Goal: Task Accomplishment & Management: Use online tool/utility

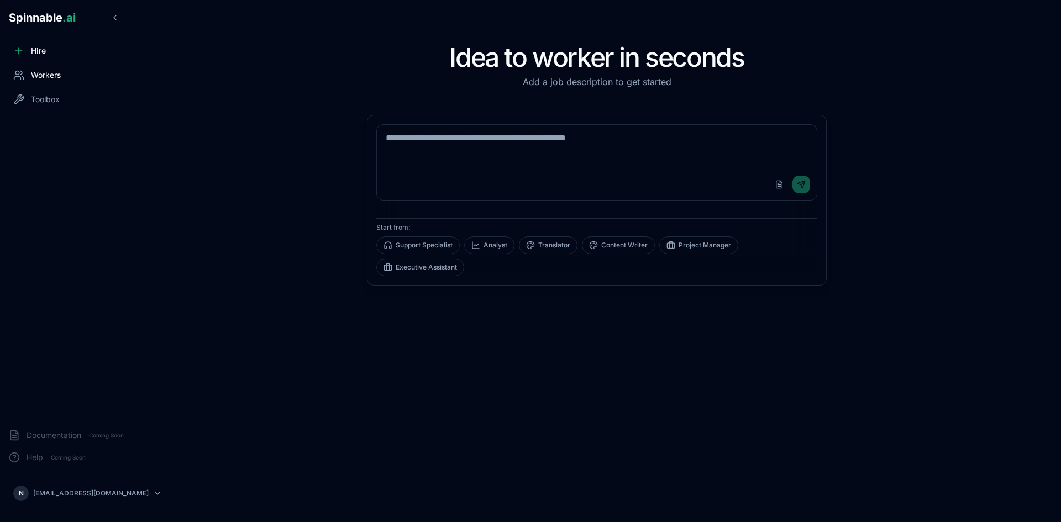
click at [48, 78] on span "Workers" at bounding box center [46, 75] width 30 height 11
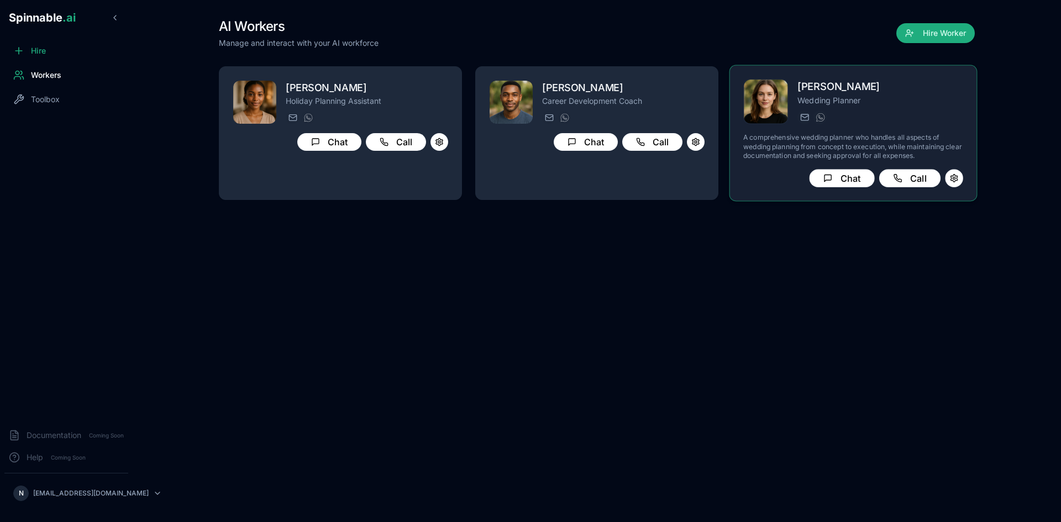
click at [846, 100] on p "Wedding Planner" at bounding box center [881, 100] width 166 height 11
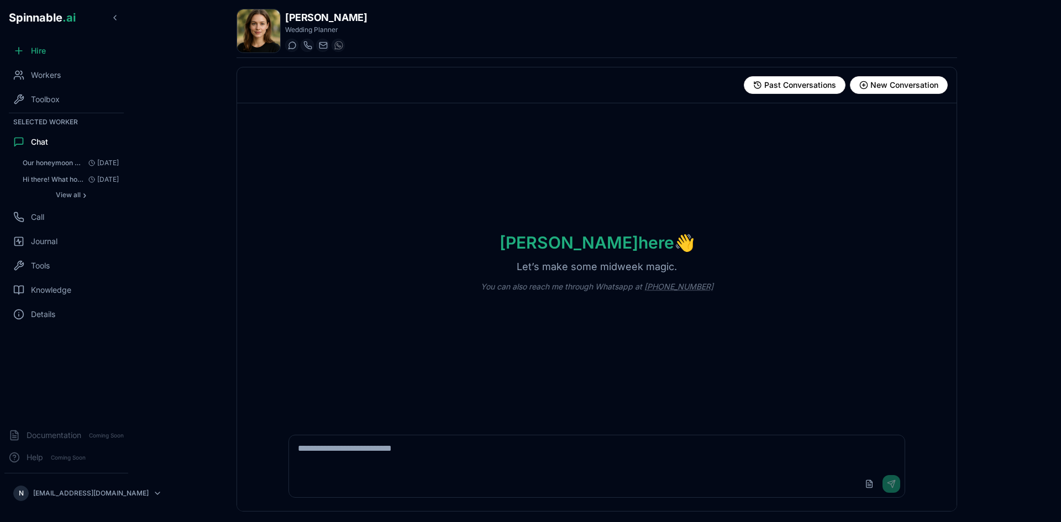
click at [435, 452] on textarea at bounding box center [597, 453] width 616 height 35
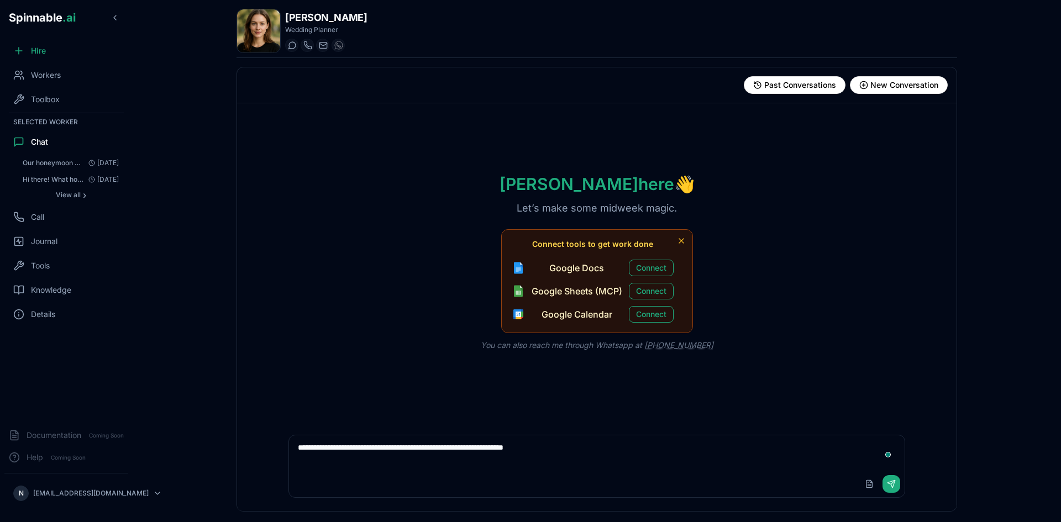
type textarea "**********"
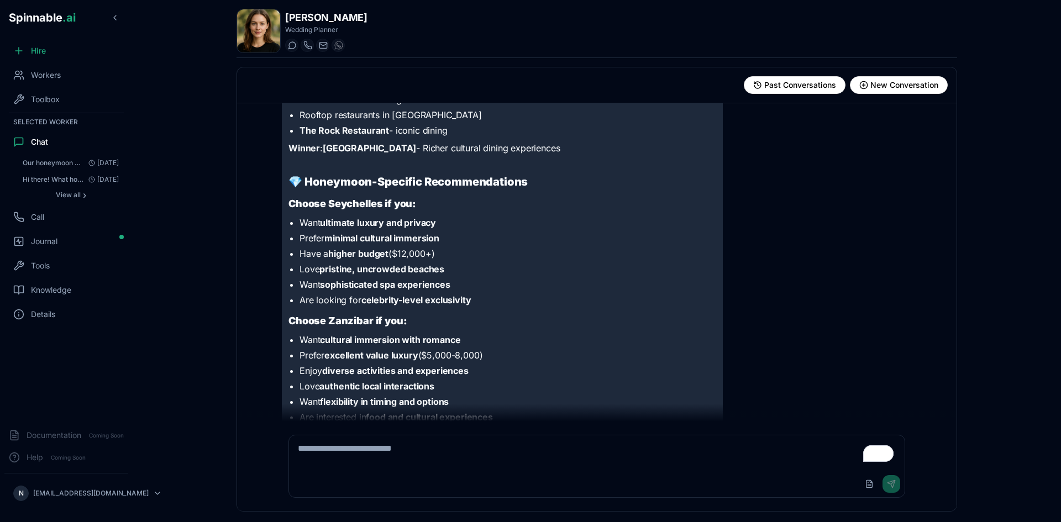
scroll to position [6817, 0]
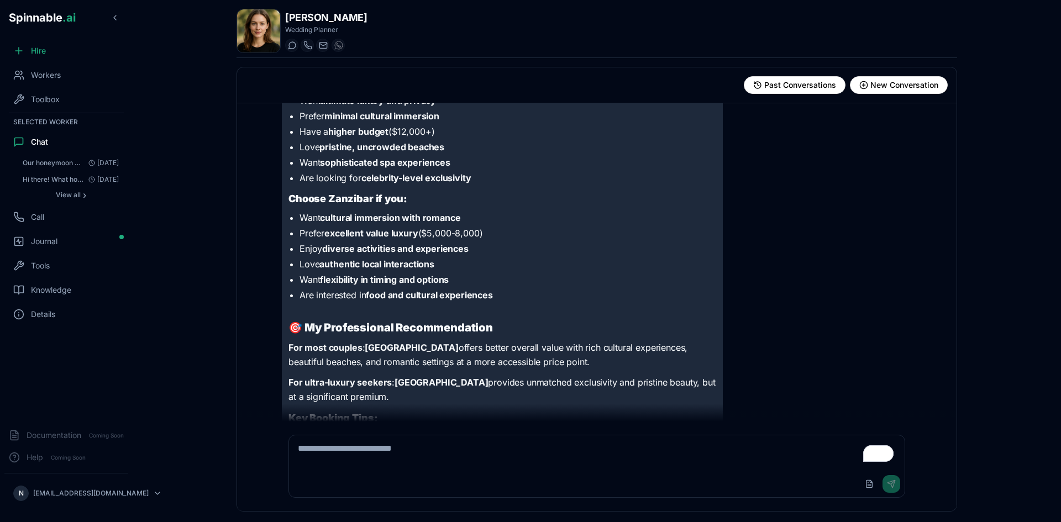
scroll to position [6880, 0]
